Goal: Transaction & Acquisition: Purchase product/service

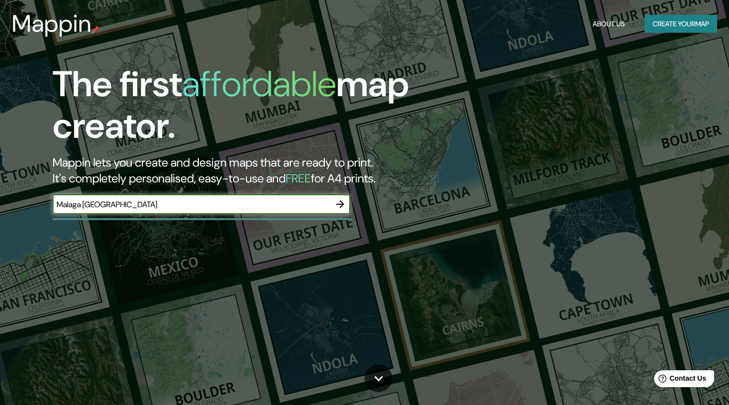
type input "Malaga [GEOGRAPHIC_DATA]"
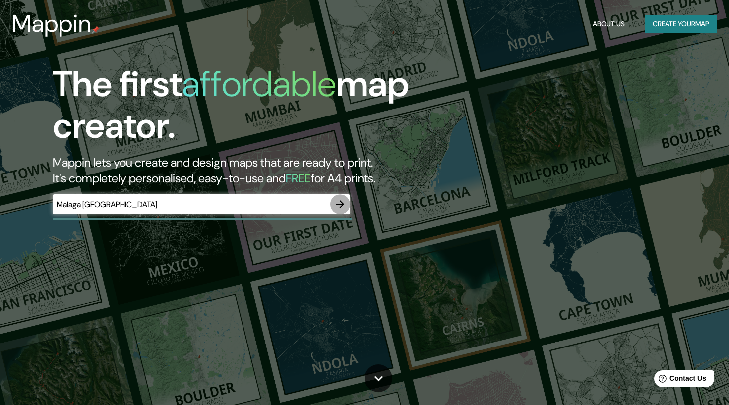
click at [343, 201] on icon "button" at bounding box center [340, 204] width 12 height 12
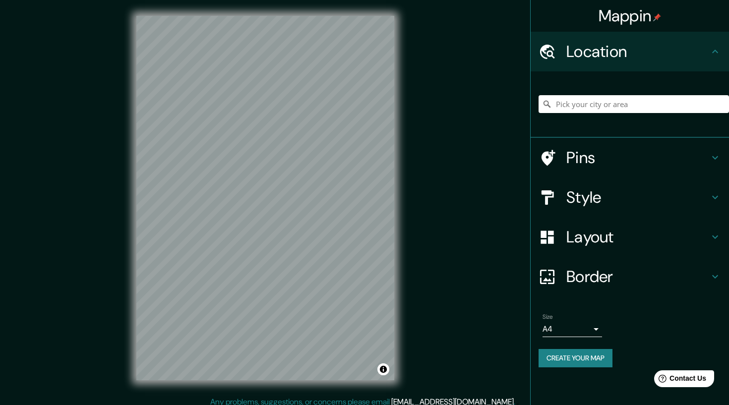
click at [588, 158] on h4 "Pins" at bounding box center [637, 158] width 143 height 20
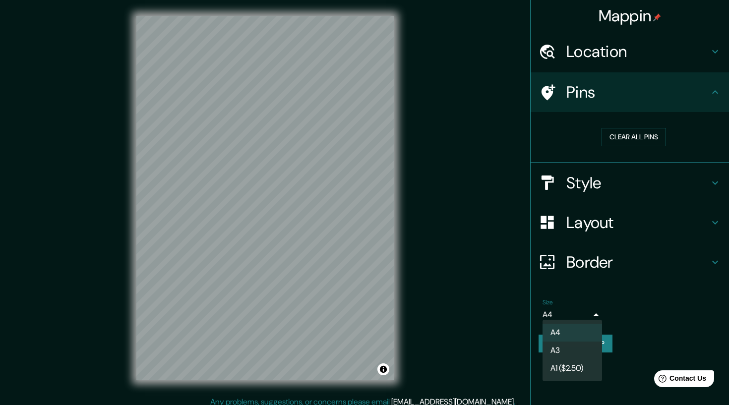
click at [579, 308] on body "Mappin Location Pins Clear all pins Style Layout Border Choose a border. Hint :…" at bounding box center [364, 202] width 729 height 405
click at [573, 350] on li "A3" at bounding box center [571, 351] width 59 height 18
type input "a4"
click at [569, 342] on button "Create your map" at bounding box center [575, 344] width 74 height 18
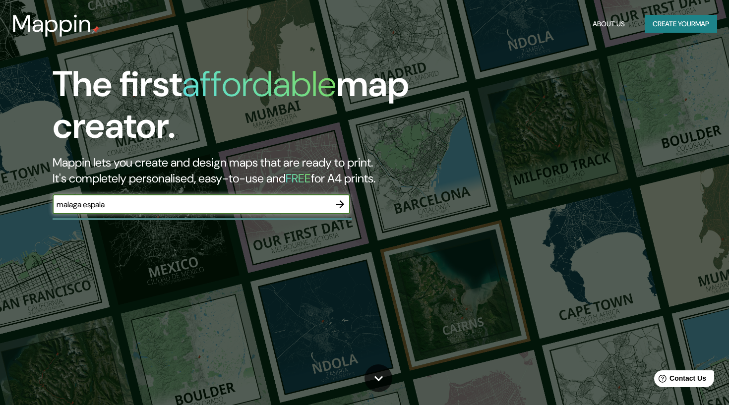
type input "malaga espala"
click at [702, 16] on button "Create your map" at bounding box center [680, 24] width 72 height 18
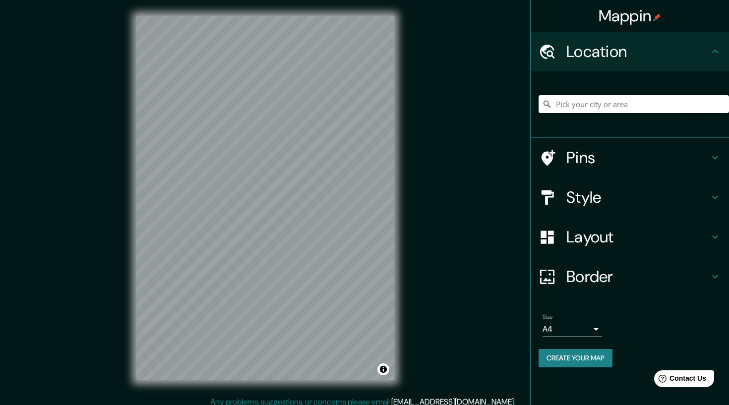
click at [595, 105] on input "Pick your city or area" at bounding box center [633, 104] width 190 height 18
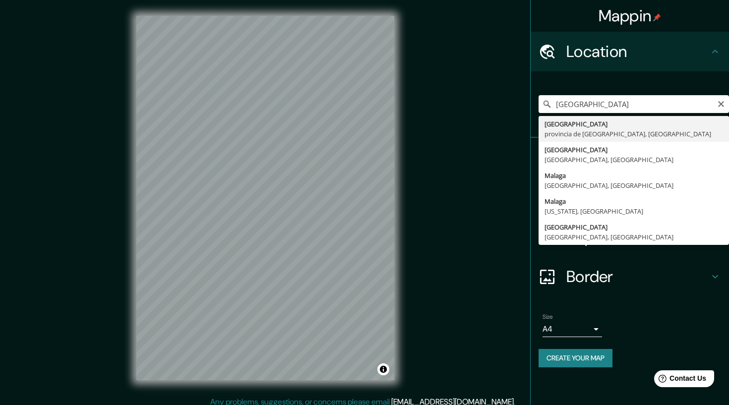
type input "Málaga, provincia de Málaga, España"
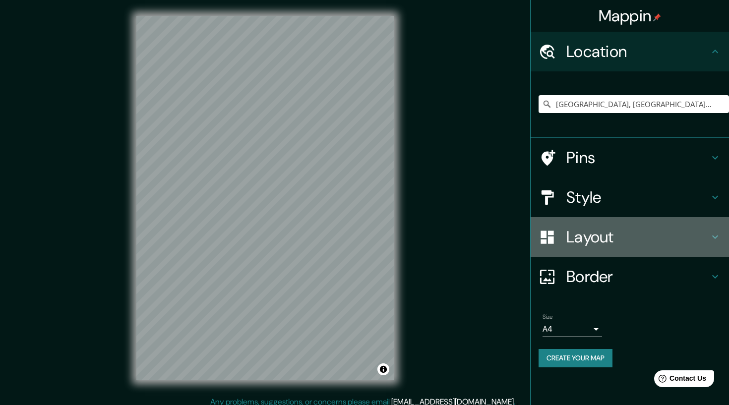
click at [598, 249] on div "Layout" at bounding box center [629, 237] width 198 height 40
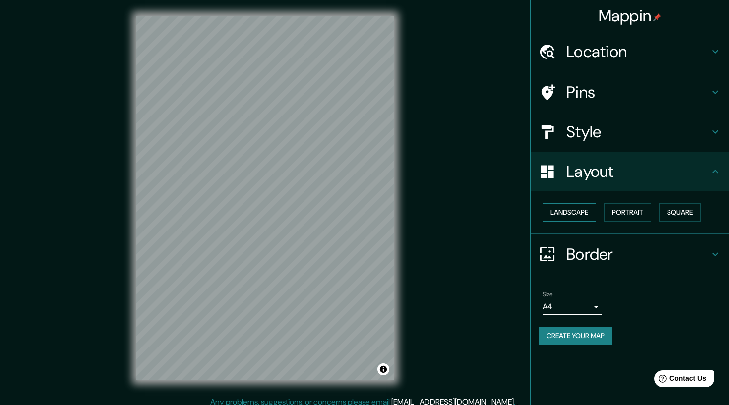
click at [581, 217] on button "Landscape" at bounding box center [569, 212] width 54 height 18
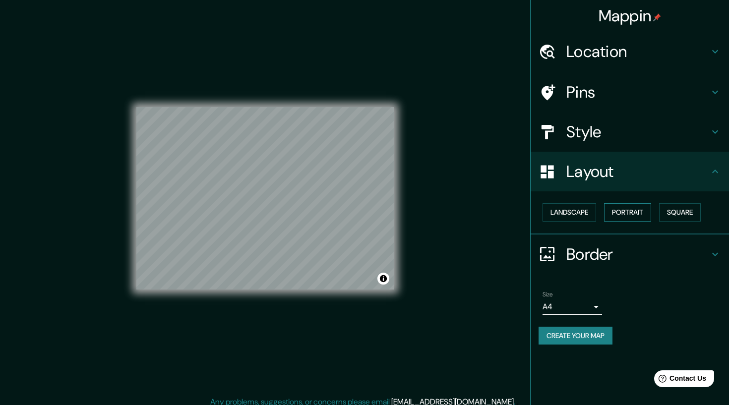
click at [627, 211] on button "Portrait" at bounding box center [627, 212] width 47 height 18
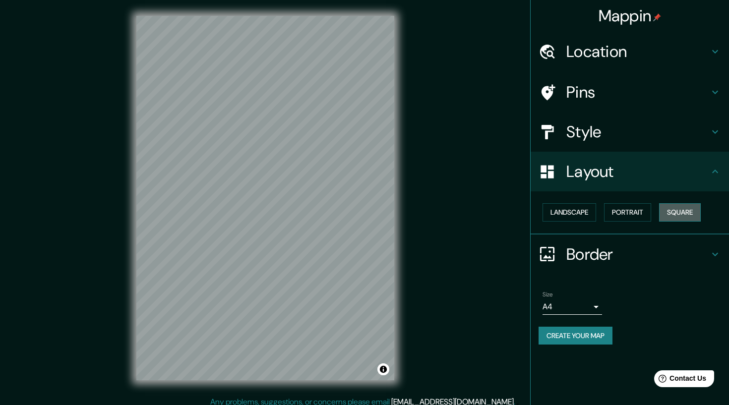
click at [669, 212] on button "Square" at bounding box center [680, 212] width 42 height 18
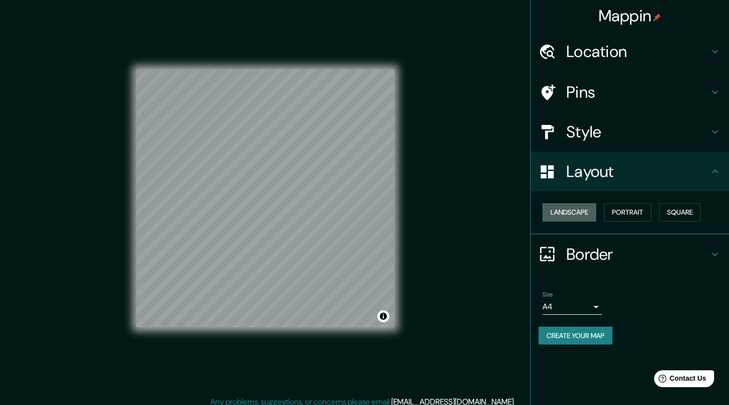
click at [586, 215] on button "Landscape" at bounding box center [569, 212] width 54 height 18
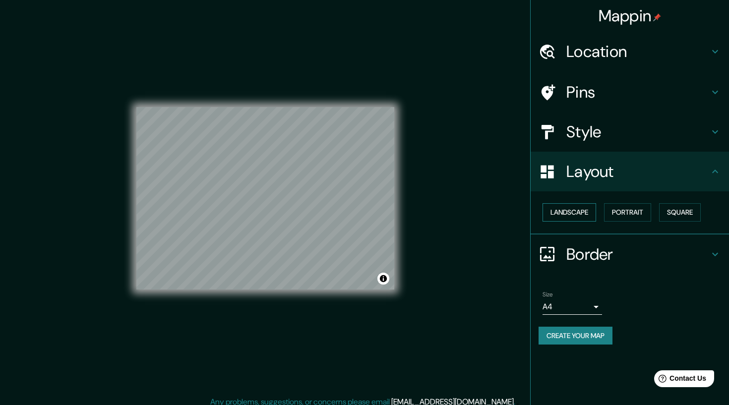
click at [576, 213] on button "Landscape" at bounding box center [569, 212] width 54 height 18
click at [560, 254] on div at bounding box center [552, 253] width 28 height 17
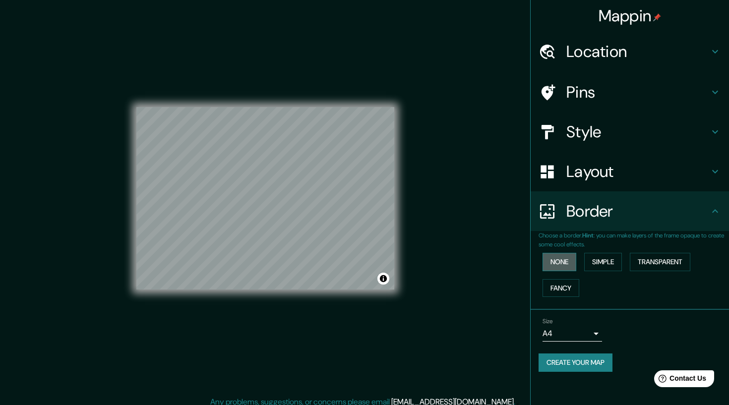
click at [557, 255] on button "None" at bounding box center [559, 262] width 34 height 18
click at [555, 281] on button "Fancy" at bounding box center [560, 288] width 37 height 18
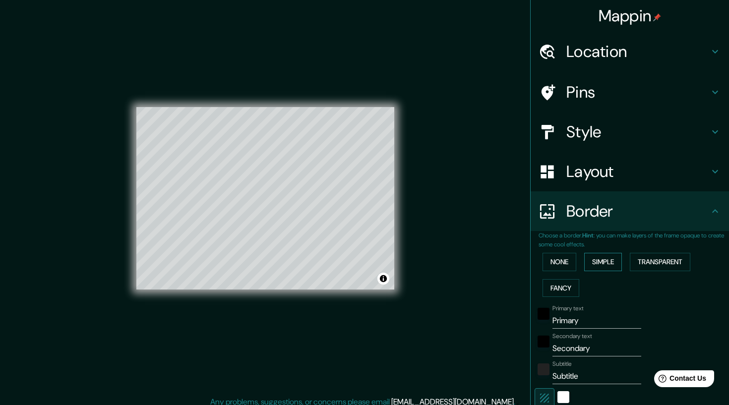
click at [598, 264] on button "Simple" at bounding box center [603, 262] width 38 height 18
click at [561, 262] on button "None" at bounding box center [559, 262] width 34 height 18
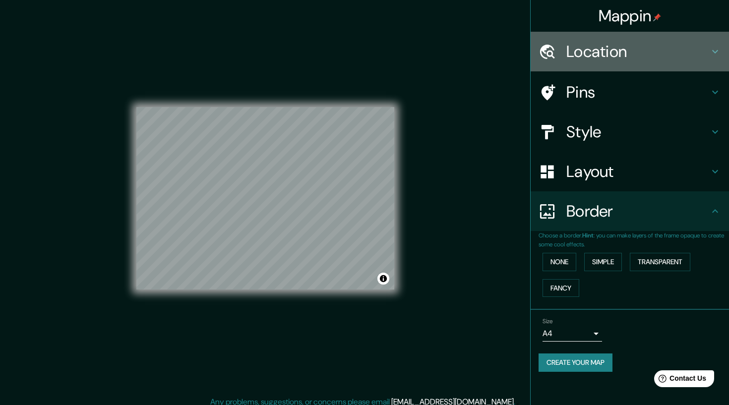
click at [583, 53] on h4 "Location" at bounding box center [637, 52] width 143 height 20
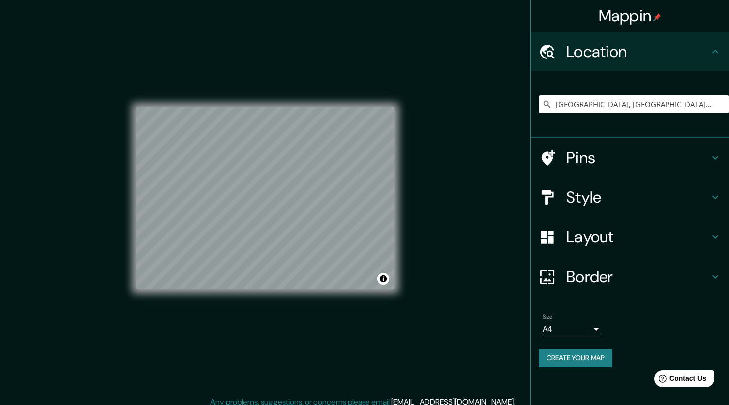
click at [581, 166] on h4 "Pins" at bounding box center [637, 158] width 143 height 20
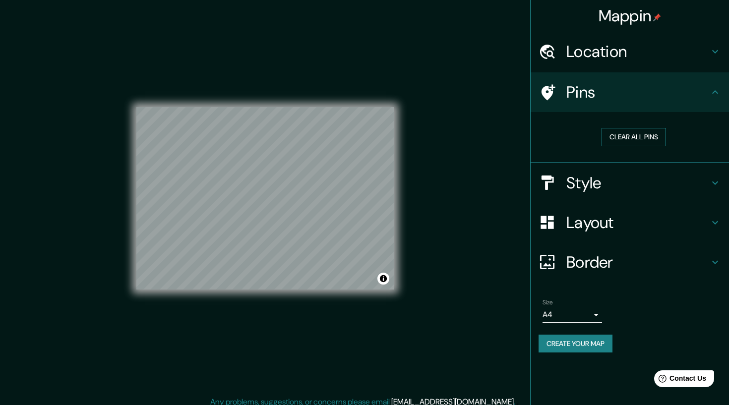
click at [622, 141] on button "Clear all pins" at bounding box center [633, 137] width 64 height 18
click at [645, 140] on button "Clear all pins" at bounding box center [633, 137] width 64 height 18
click at [638, 137] on button "Clear all pins" at bounding box center [633, 137] width 64 height 18
click at [608, 77] on div "Pins" at bounding box center [629, 92] width 198 height 40
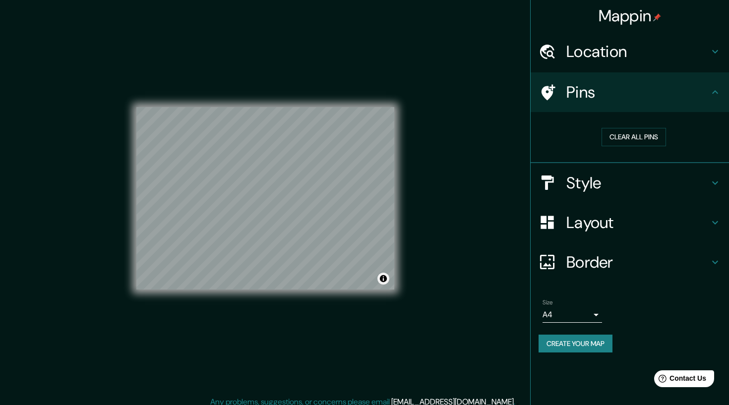
click at [386, 278] on button "Toggle attribution" at bounding box center [383, 279] width 12 height 12
click at [616, 219] on h4 "Layout" at bounding box center [637, 223] width 143 height 20
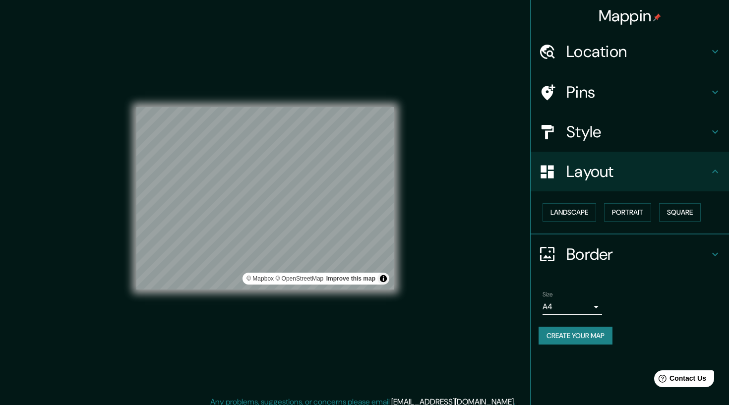
click at [576, 253] on h4 "Border" at bounding box center [637, 254] width 143 height 20
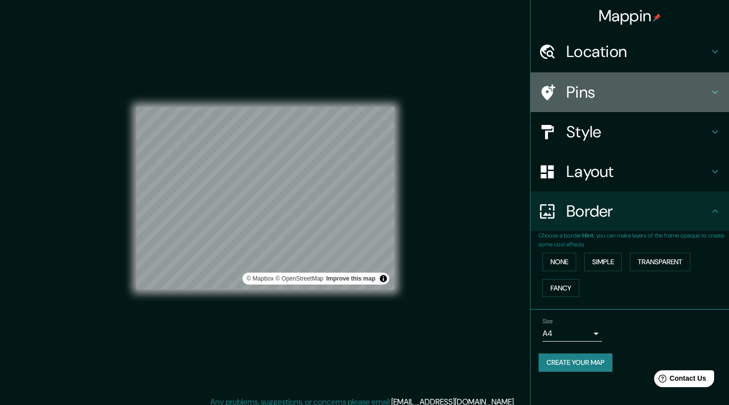
click at [586, 107] on div "Pins" at bounding box center [629, 92] width 198 height 40
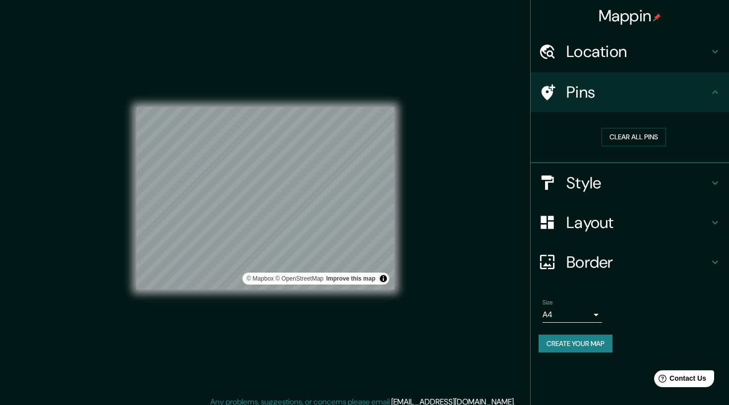
click at [581, 169] on div "Style" at bounding box center [629, 183] width 198 height 40
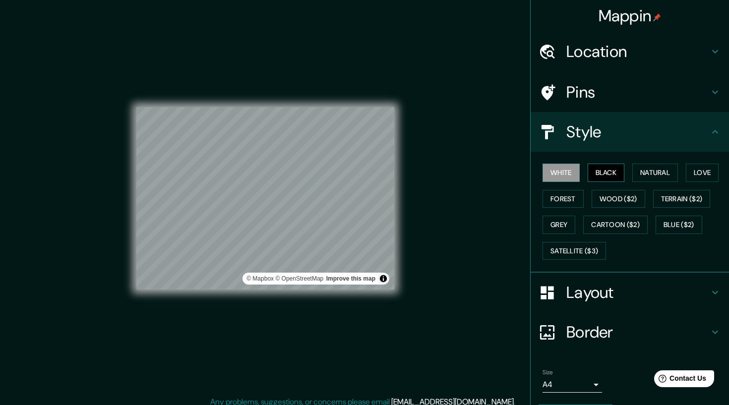
click at [600, 165] on button "Black" at bounding box center [605, 173] width 37 height 18
click at [647, 170] on button "Natural" at bounding box center [655, 173] width 46 height 18
click at [595, 86] on h4 "Pins" at bounding box center [637, 92] width 143 height 20
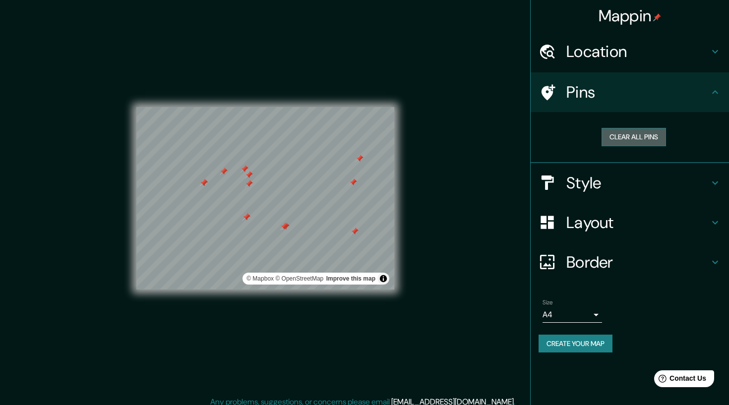
click at [637, 128] on button "Clear all pins" at bounding box center [633, 137] width 64 height 18
click at [294, 202] on div at bounding box center [297, 198] width 8 height 8
click at [309, 381] on div "© Mapbox © OpenStreetMap Improve this map" at bounding box center [265, 198] width 290 height 396
click at [301, 362] on div "© Mapbox © OpenStreetMap Improve this map" at bounding box center [265, 198] width 258 height 364
click at [384, 279] on button "Toggle attribution" at bounding box center [383, 279] width 12 height 12
